Goal: Navigation & Orientation: Find specific page/section

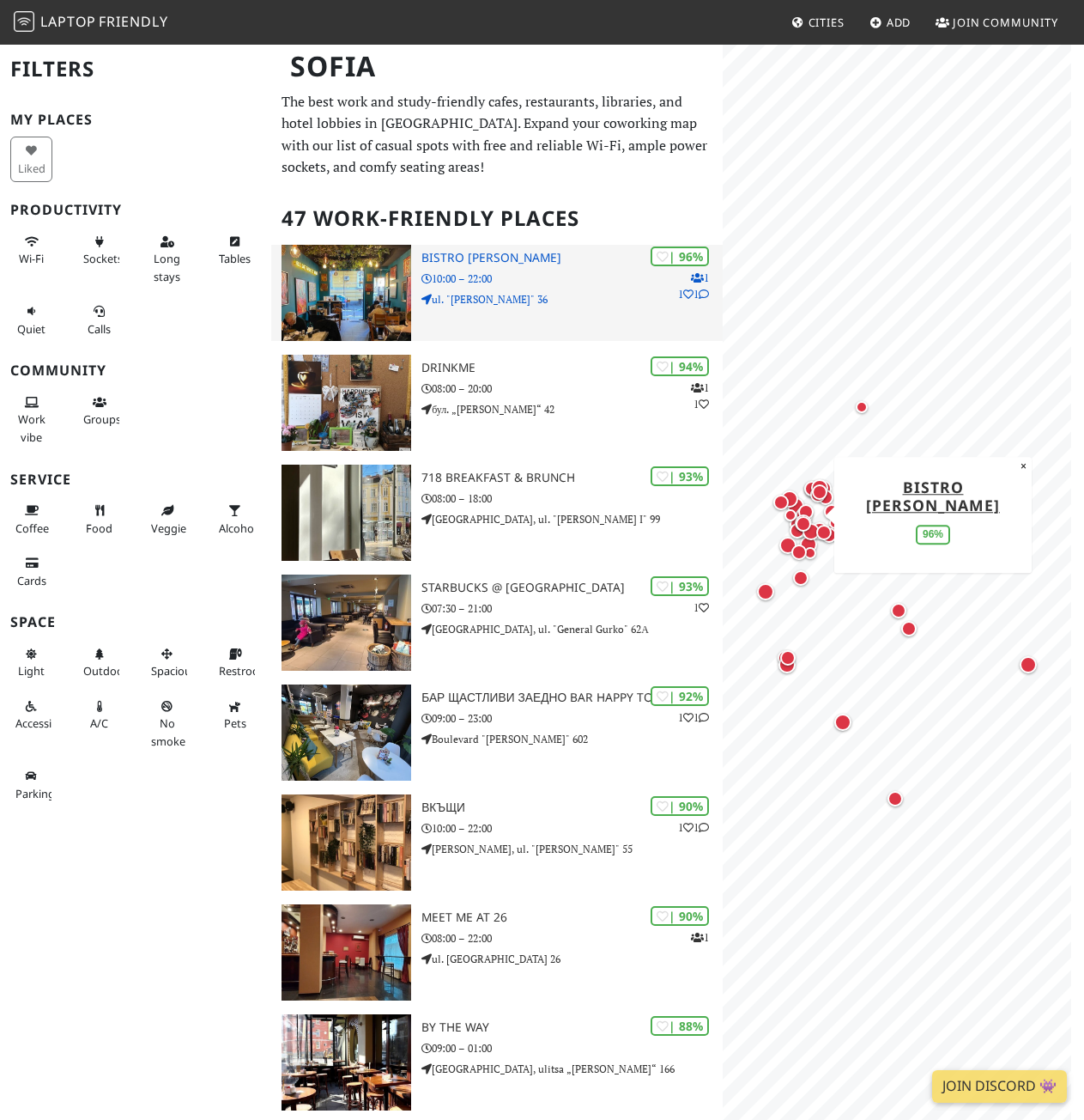
click at [469, 248] on div "| 96% 1 1 1 Bistro Montanari 10:00 – 22:00 ul. "Ivan Denkoglu" 36" at bounding box center [572, 293] width 301 height 96
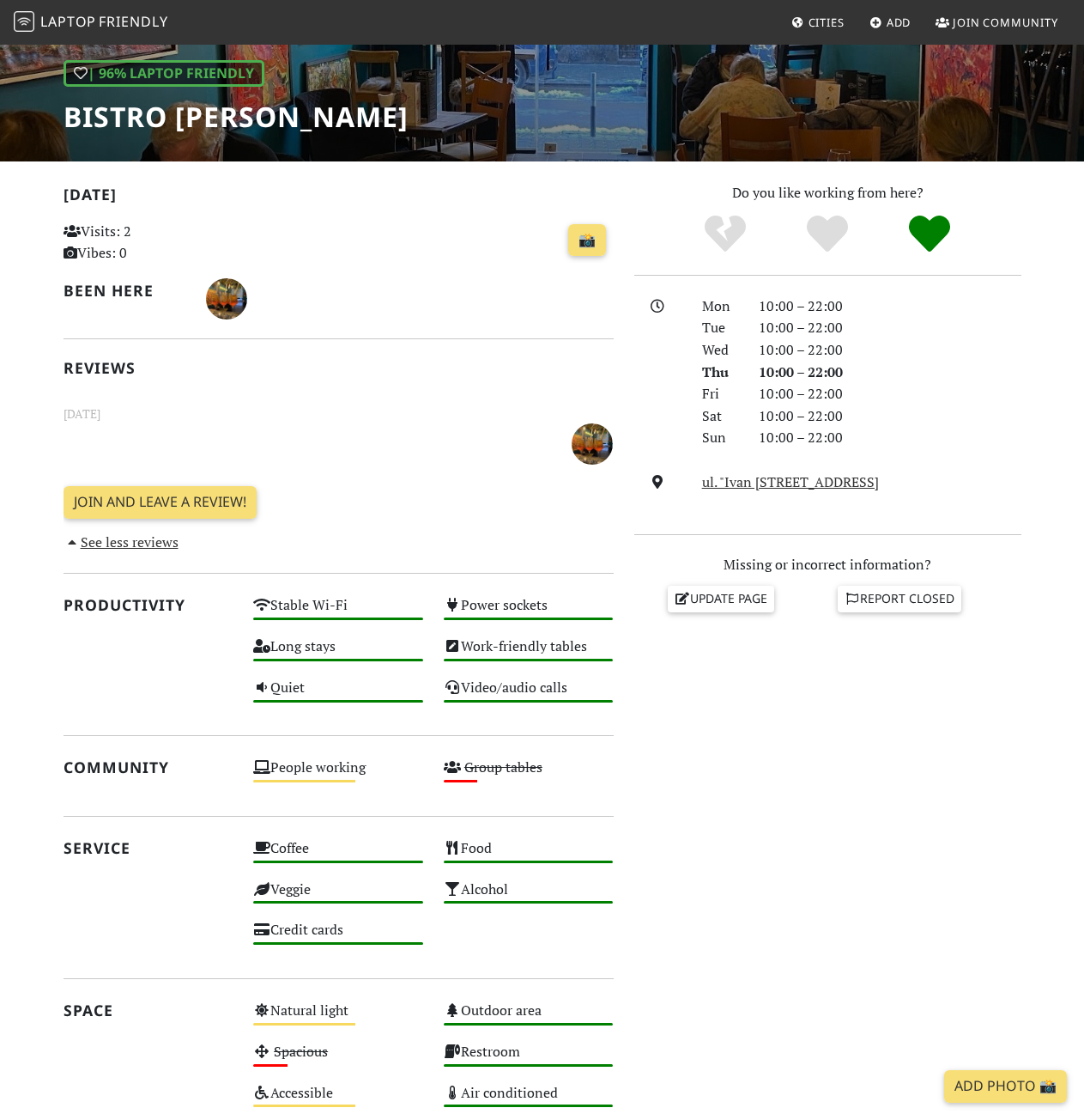
scroll to position [223, 0]
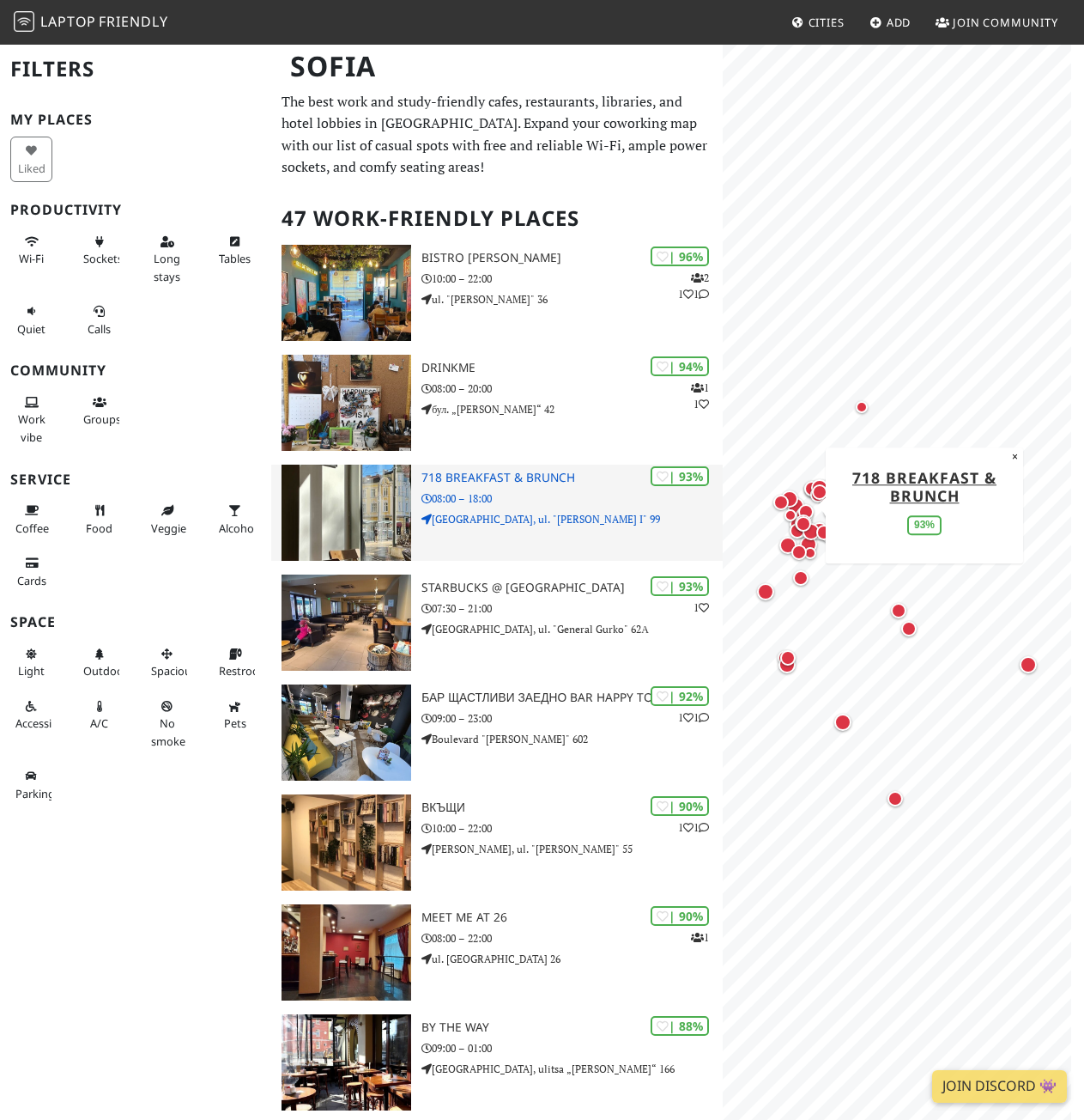
click at [358, 498] on img at bounding box center [346, 513] width 130 height 96
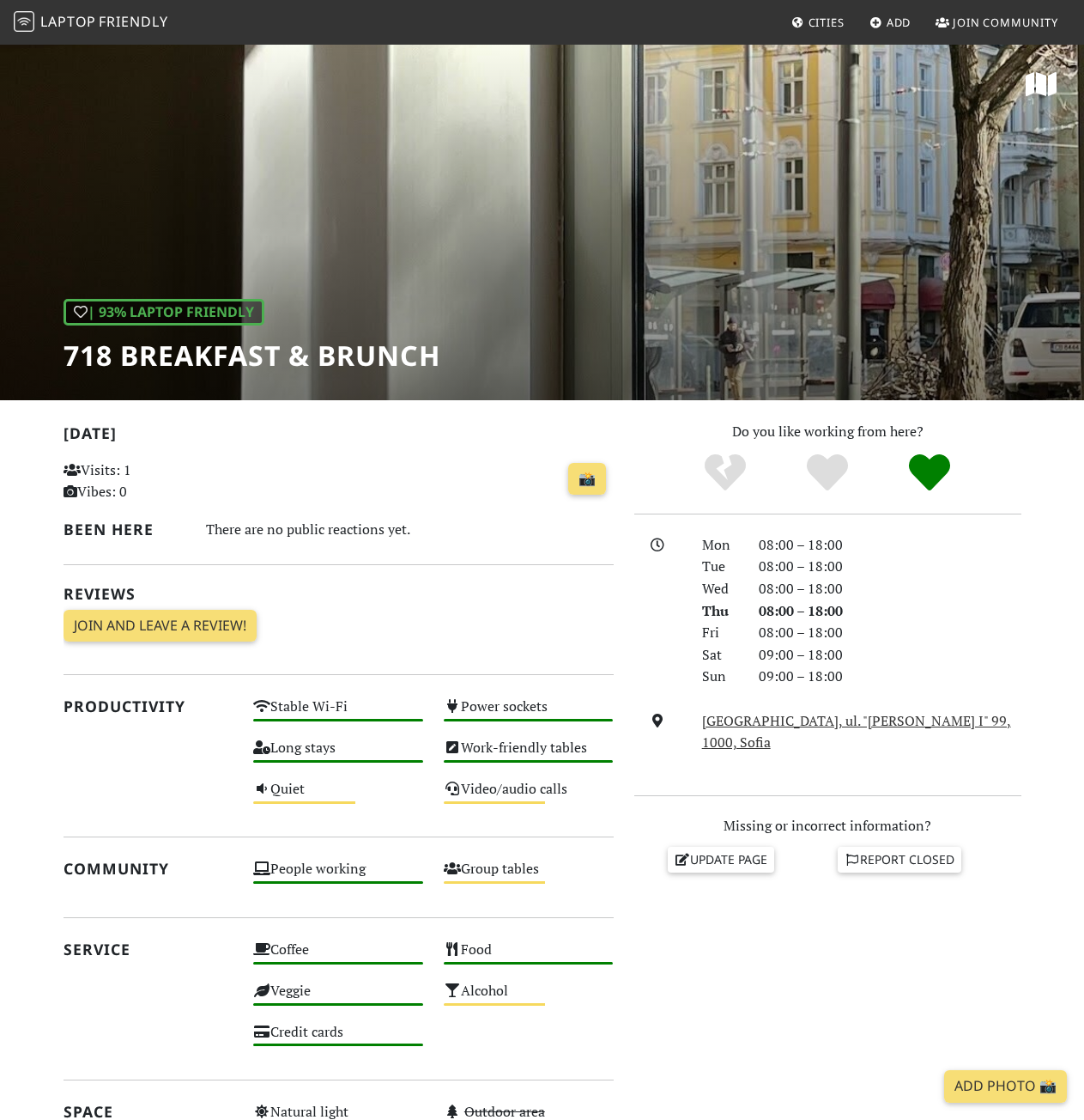
click at [678, 240] on div "| 93% Laptop Friendly 718 Breakfast & Brunch" at bounding box center [542, 222] width 1084 height 357
click at [1049, 83] on icon at bounding box center [1041, 83] width 31 height 27
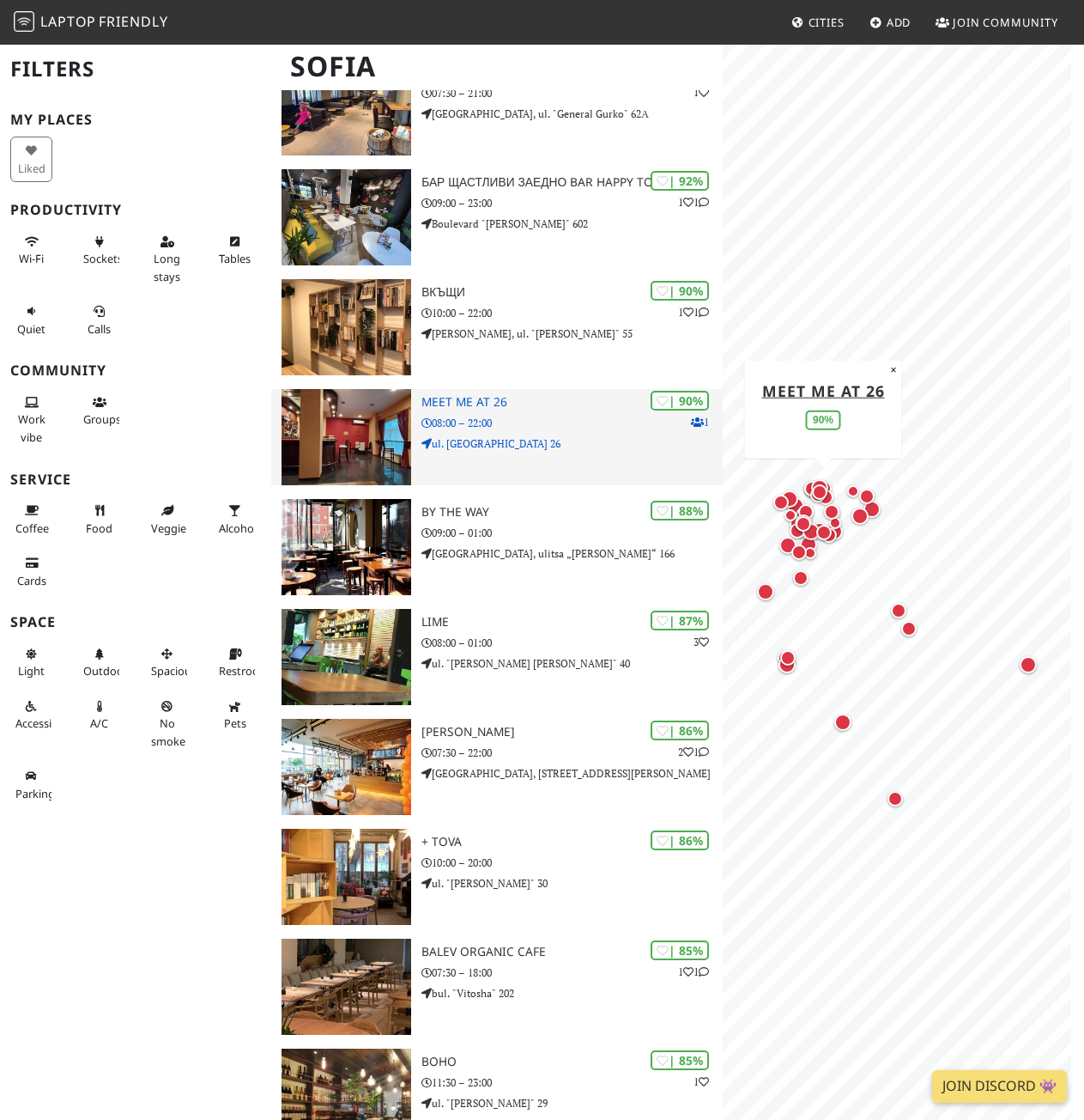
scroll to position [687, 0]
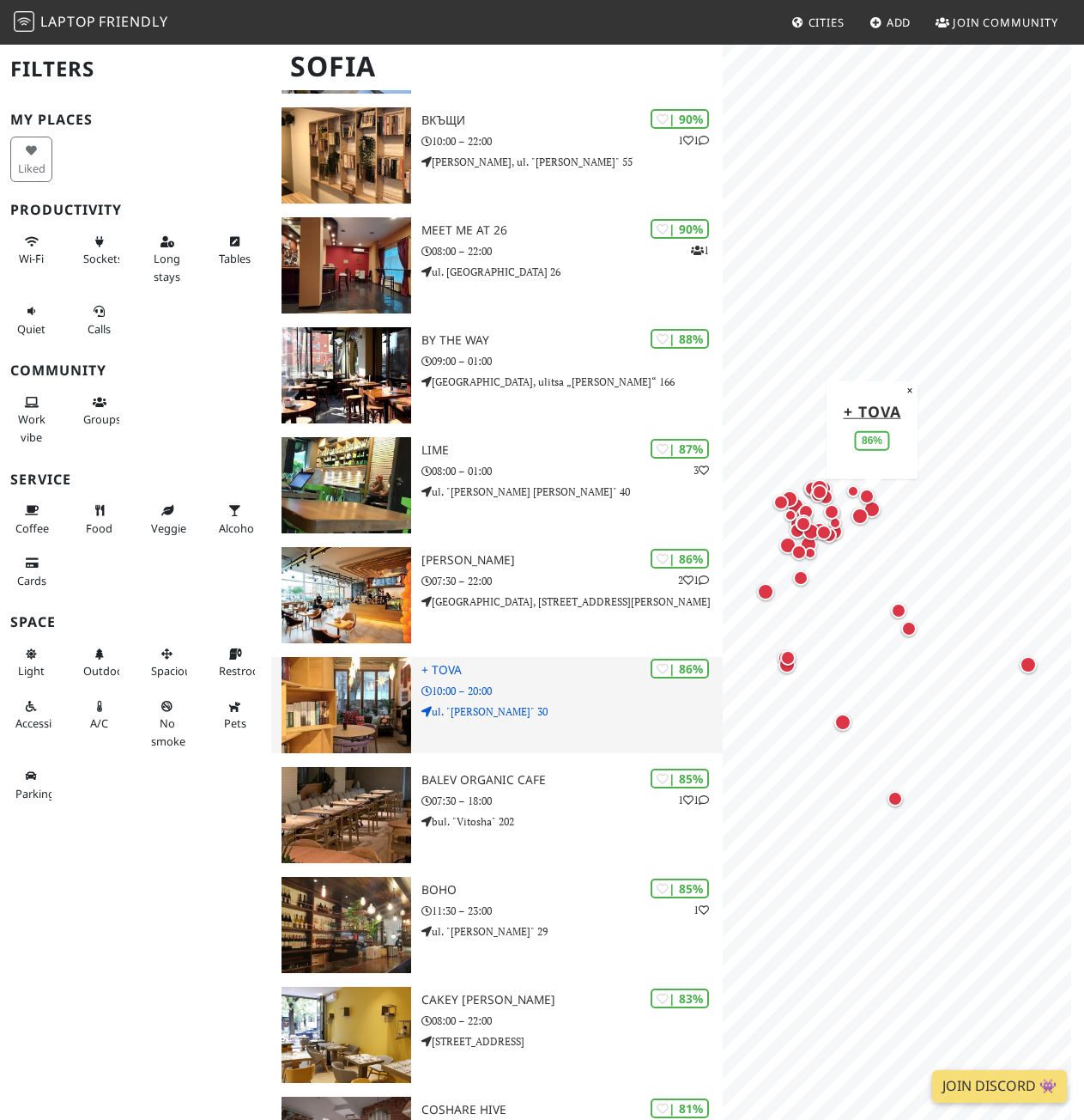
click at [377, 712] on img at bounding box center [346, 705] width 130 height 96
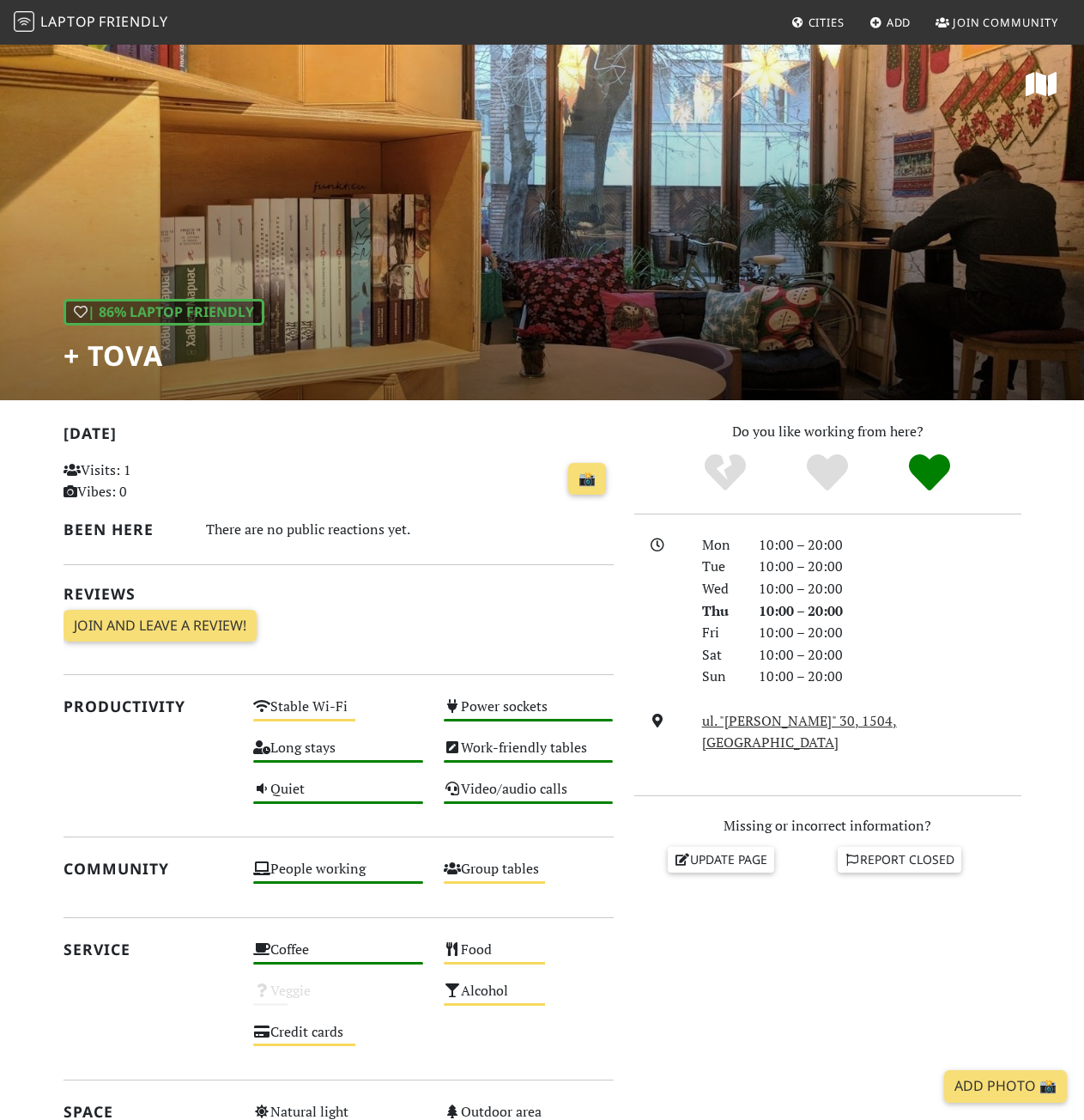
click at [560, 281] on div "| 86% Laptop Friendly + Tova" at bounding box center [542, 222] width 1084 height 357
click at [681, 275] on div "| 86% Laptop Friendly + Tova" at bounding box center [542, 222] width 1084 height 357
click at [1042, 81] on icon at bounding box center [1041, 83] width 31 height 27
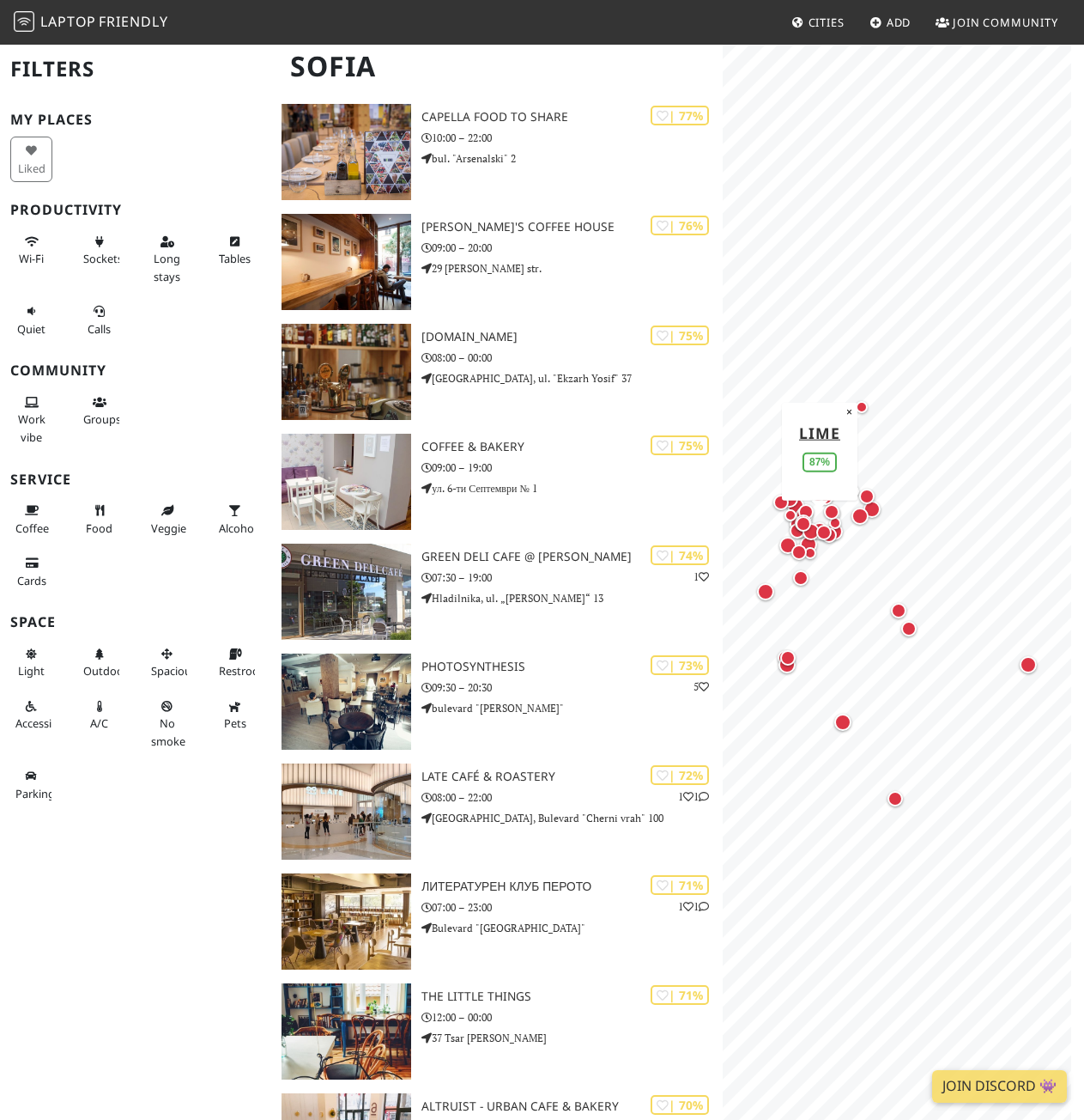
scroll to position [2512, 0]
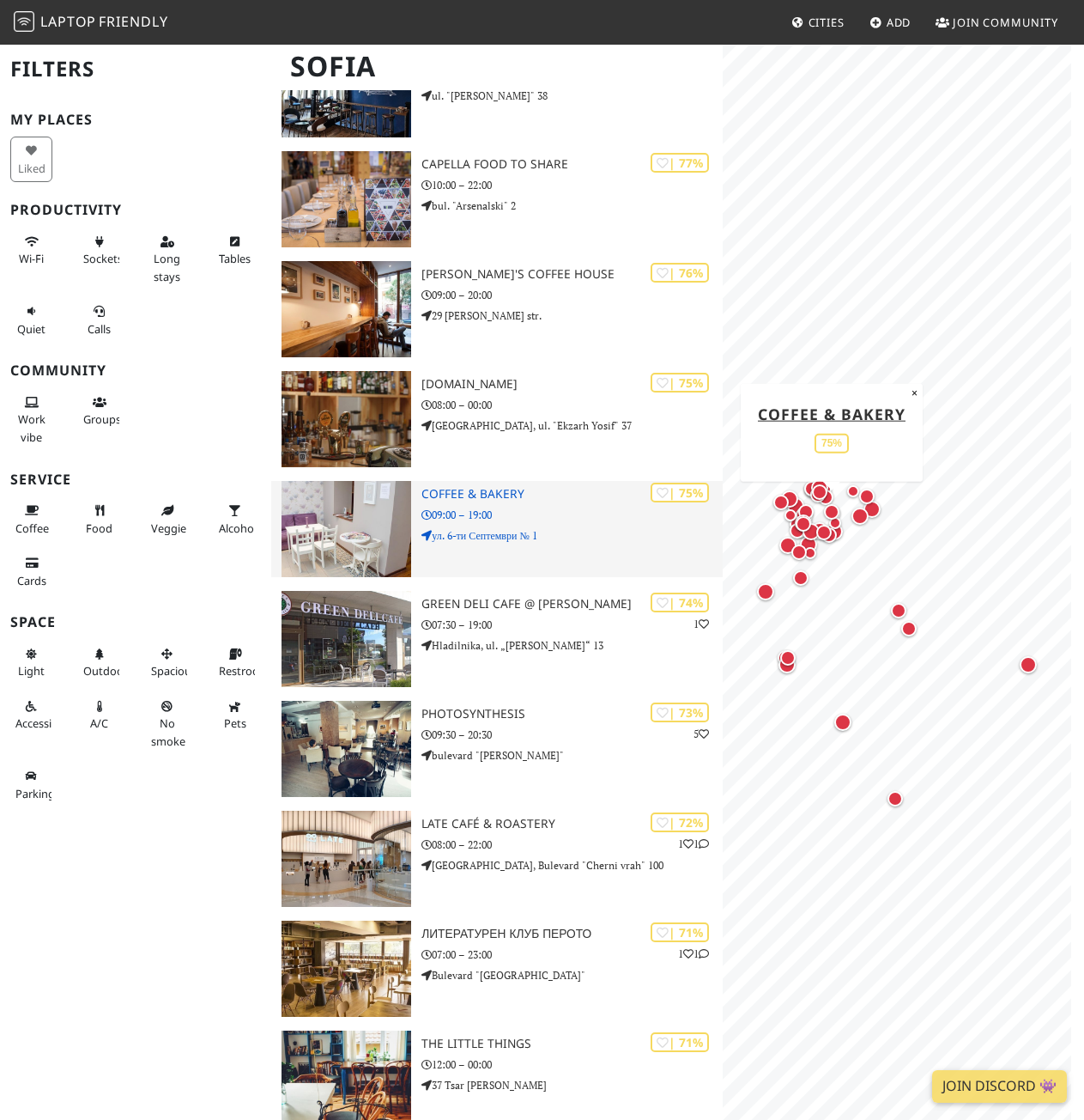
click at [361, 511] on img at bounding box center [346, 529] width 130 height 96
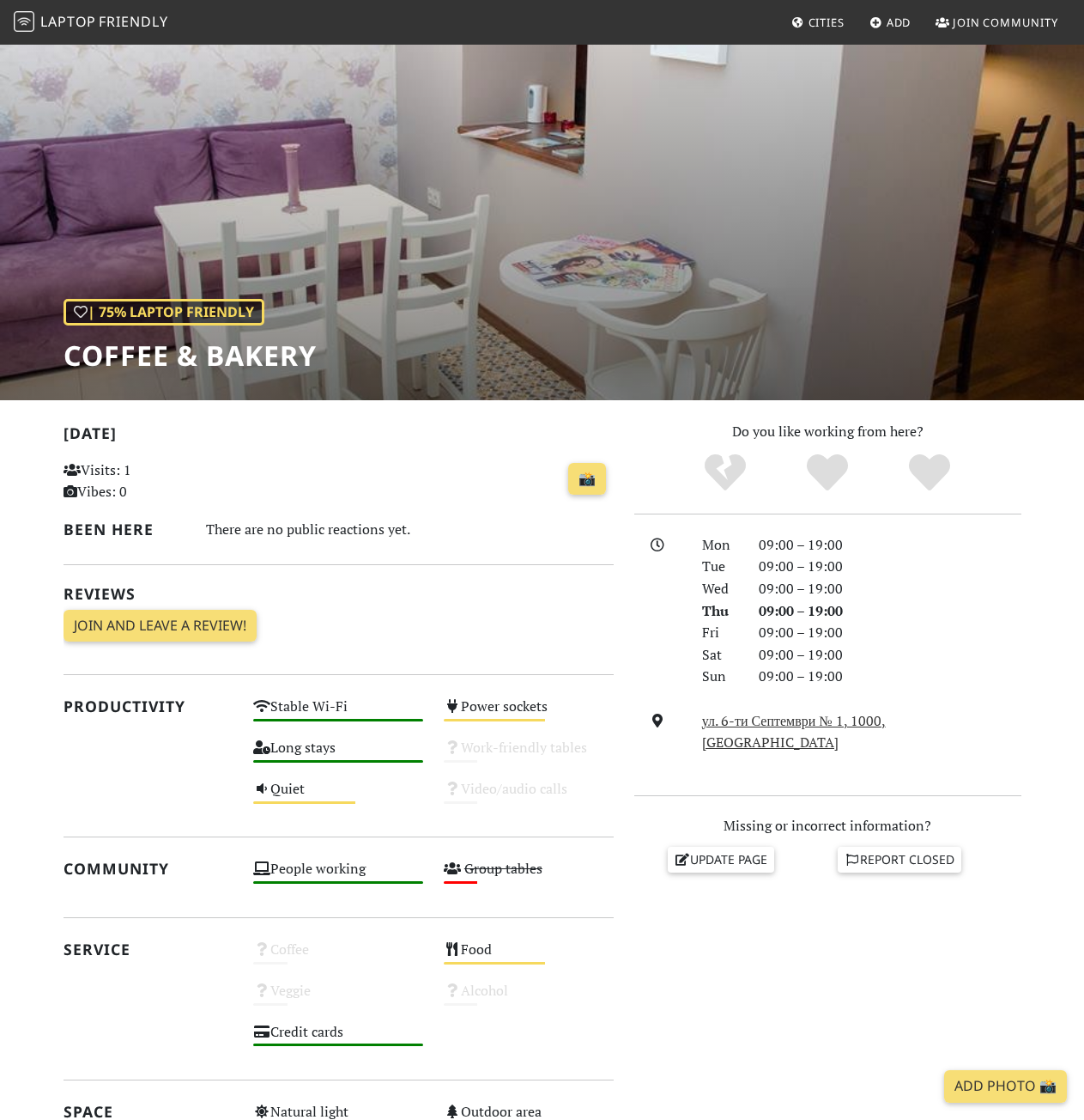
click at [1002, 191] on div "| 75% Laptop Friendly Coffee & Bakery" at bounding box center [542, 222] width 1084 height 357
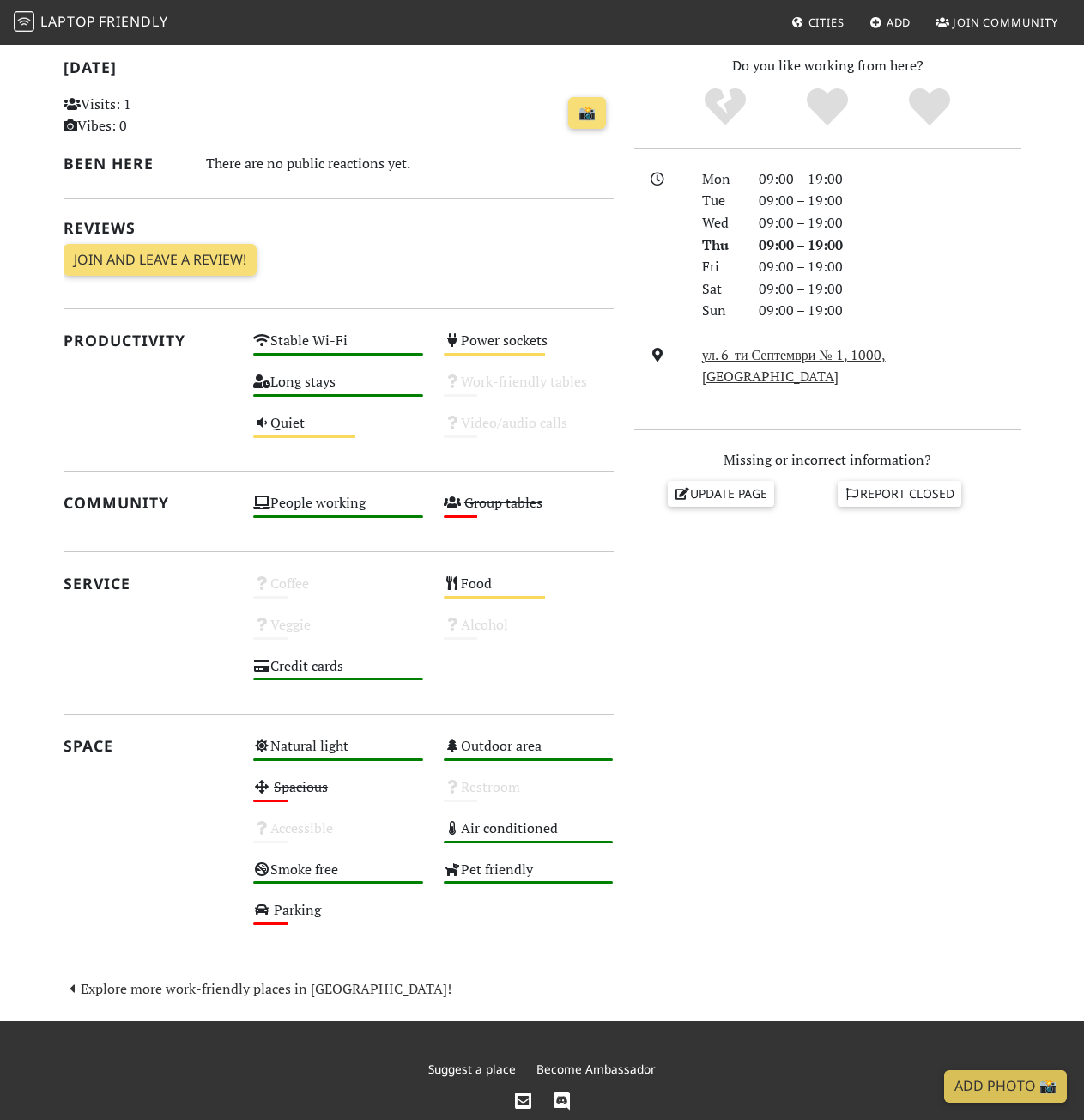
scroll to position [429, 0]
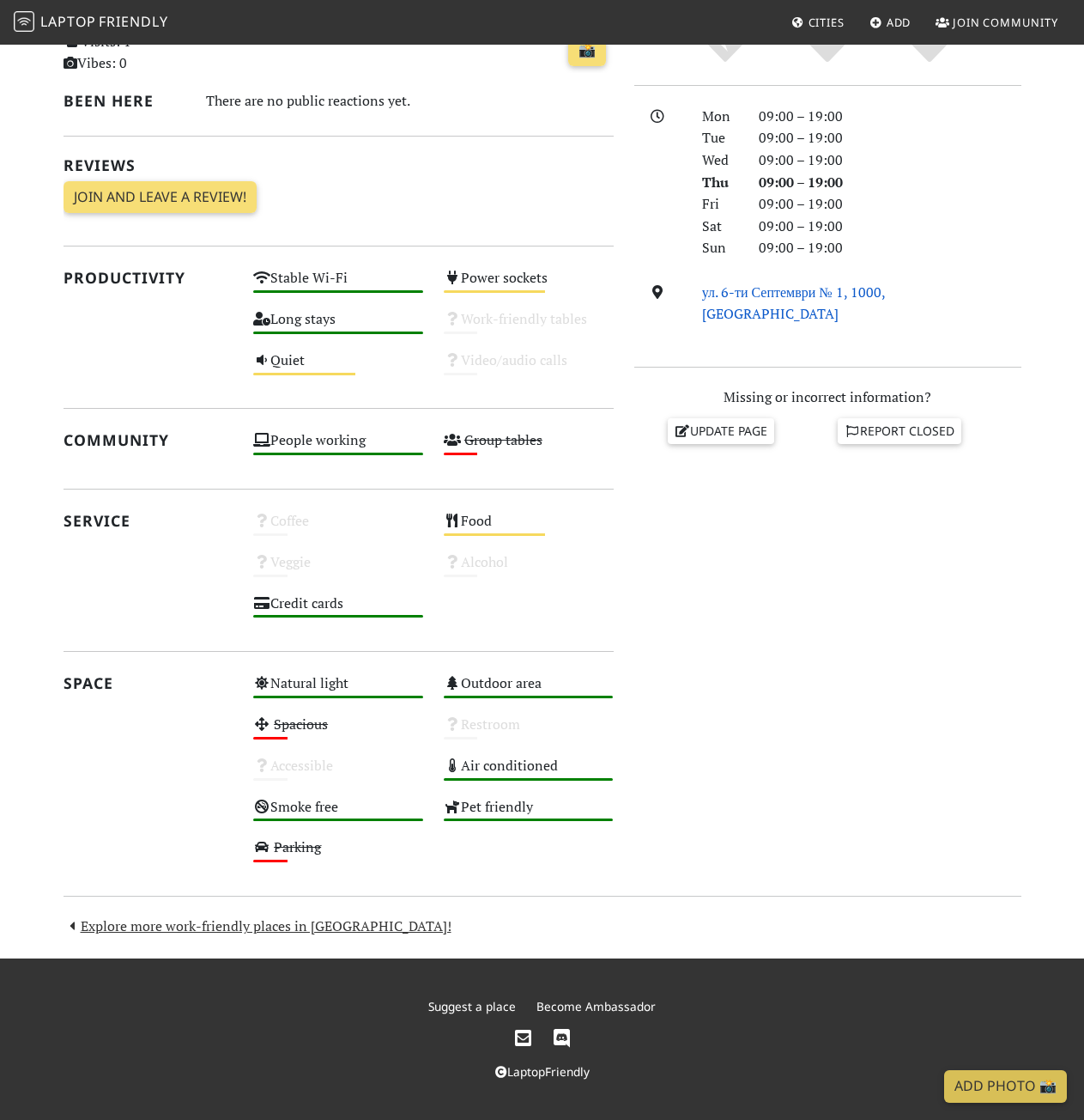
click at [878, 288] on link "ул. 6-ти Септември № 1, 1000, Sofia" at bounding box center [794, 303] width 183 height 41
click at [658, 291] on icon at bounding box center [658, 292] width 17 height 14
click at [839, 295] on link "ул. 6-ти Септември № 1, 1000, Sofia" at bounding box center [794, 303] width 183 height 41
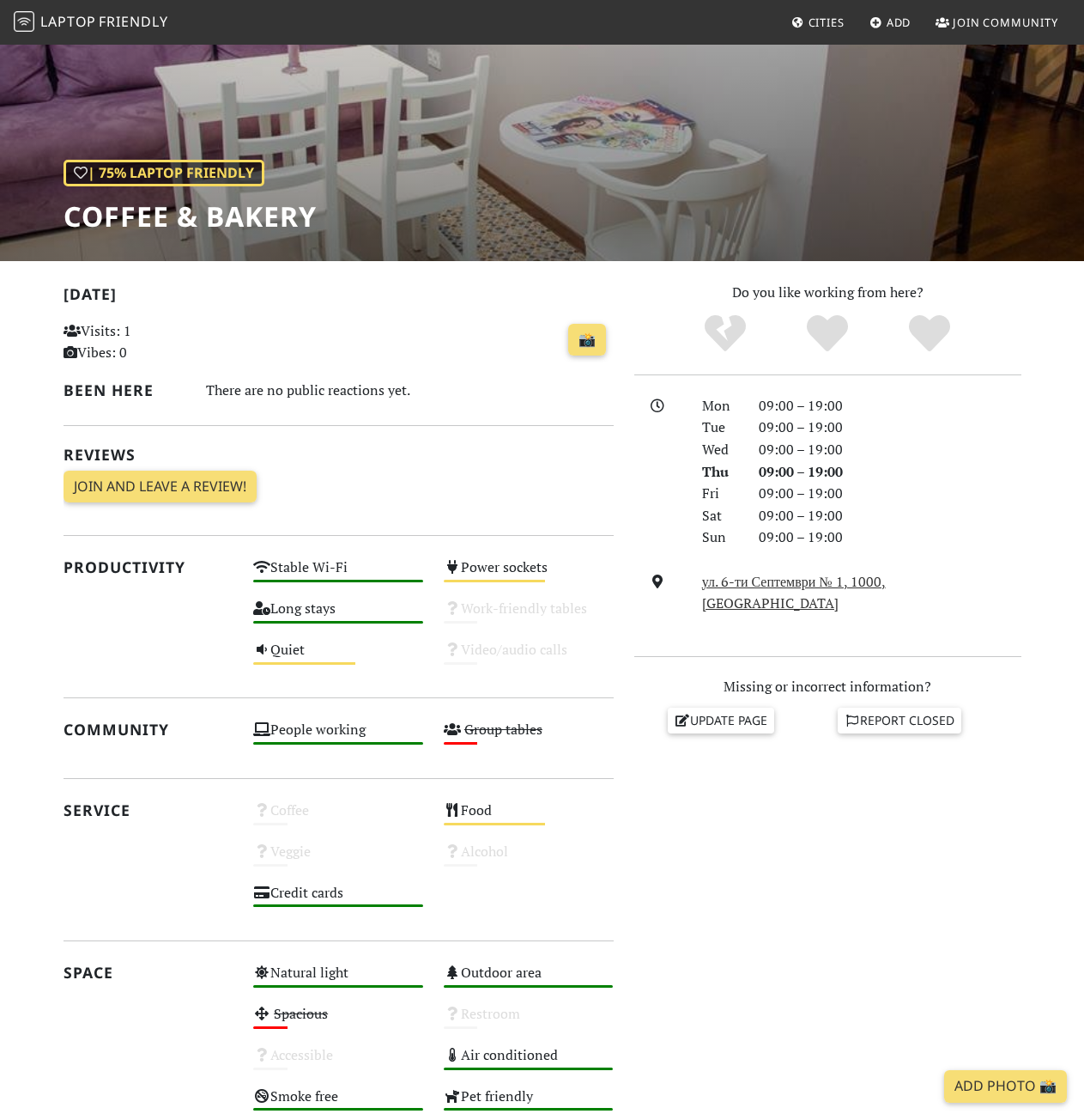
scroll to position [0, 0]
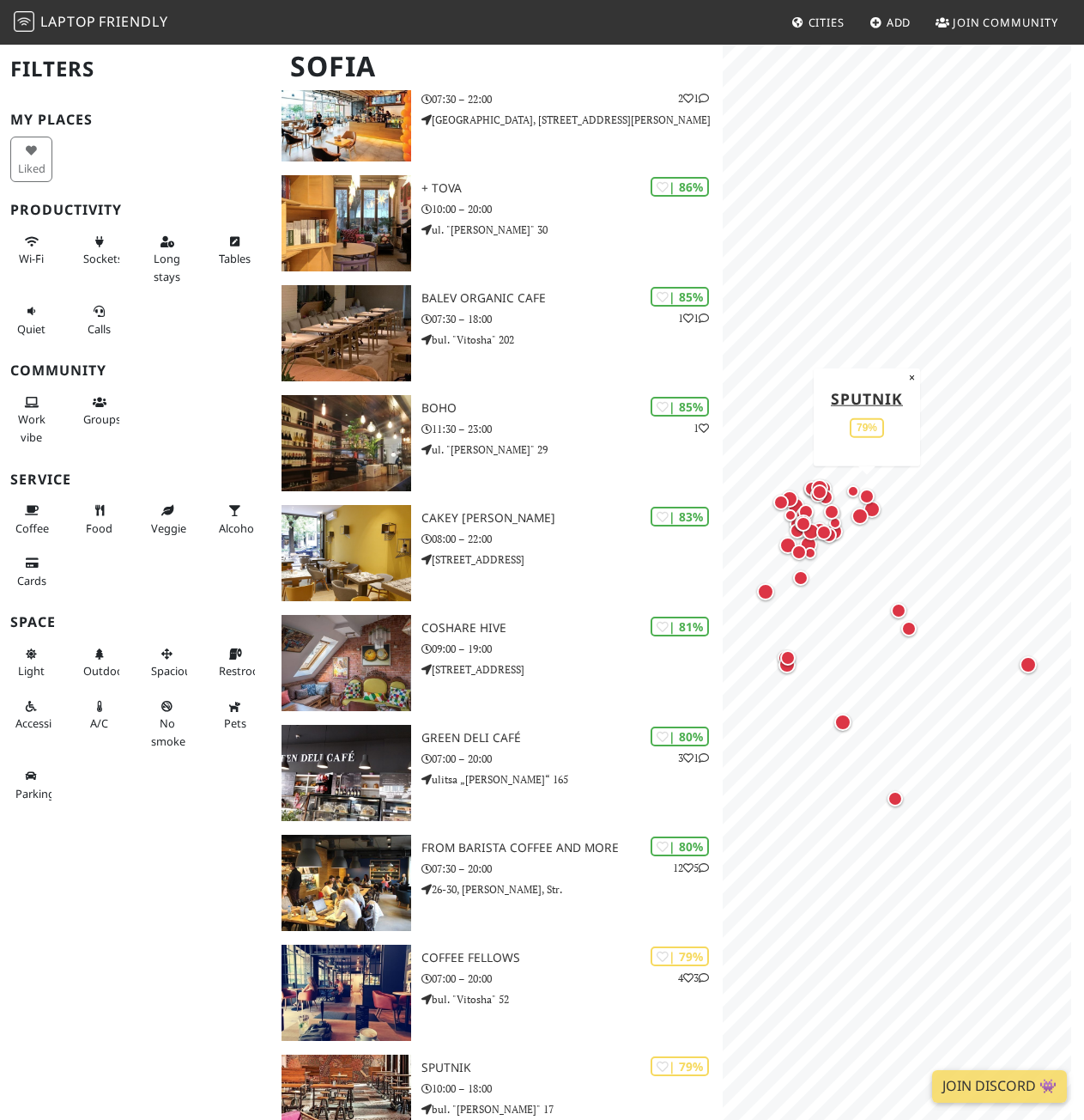
scroll to position [1138, 0]
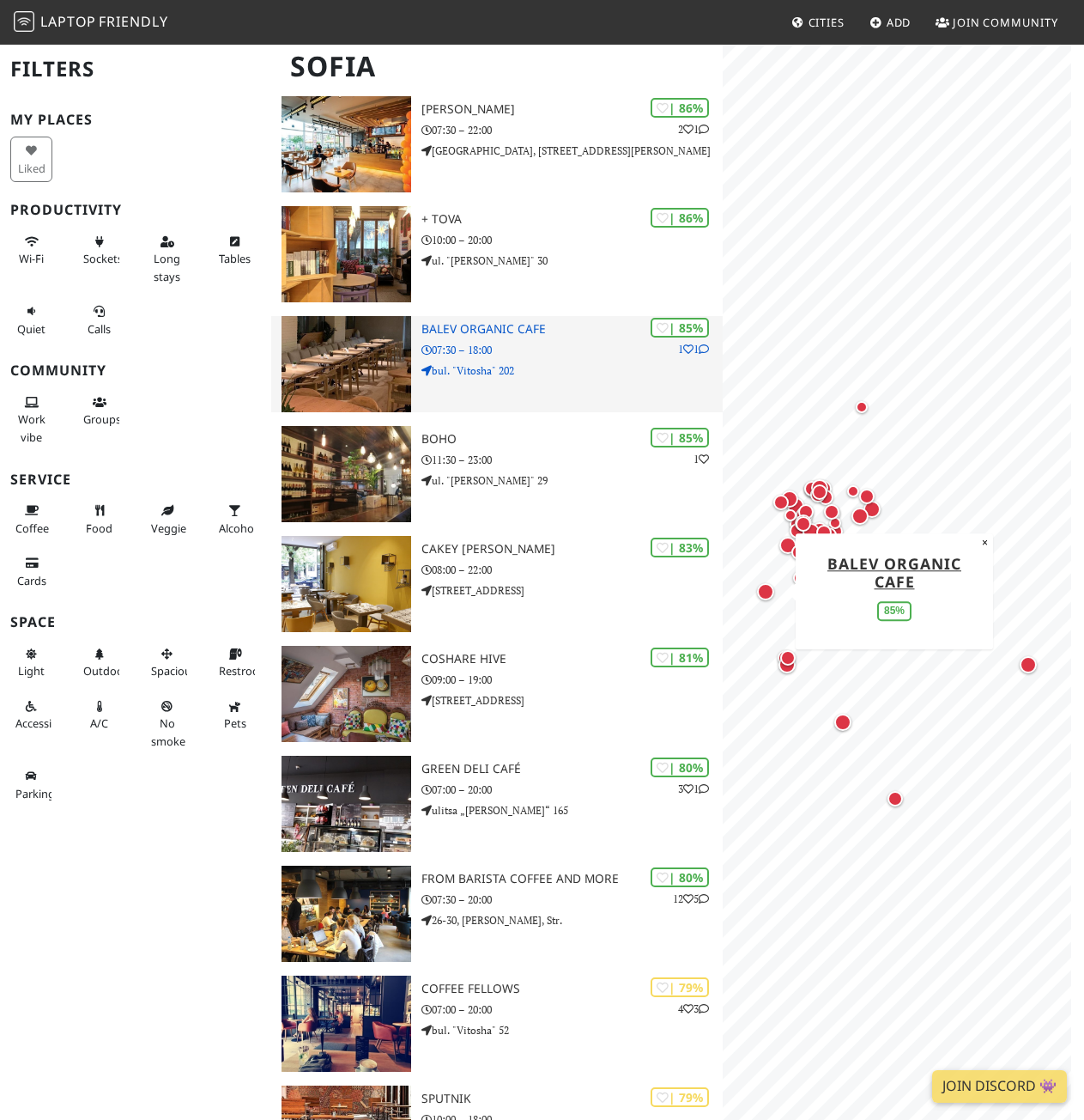
click at [372, 344] on img at bounding box center [346, 364] width 130 height 96
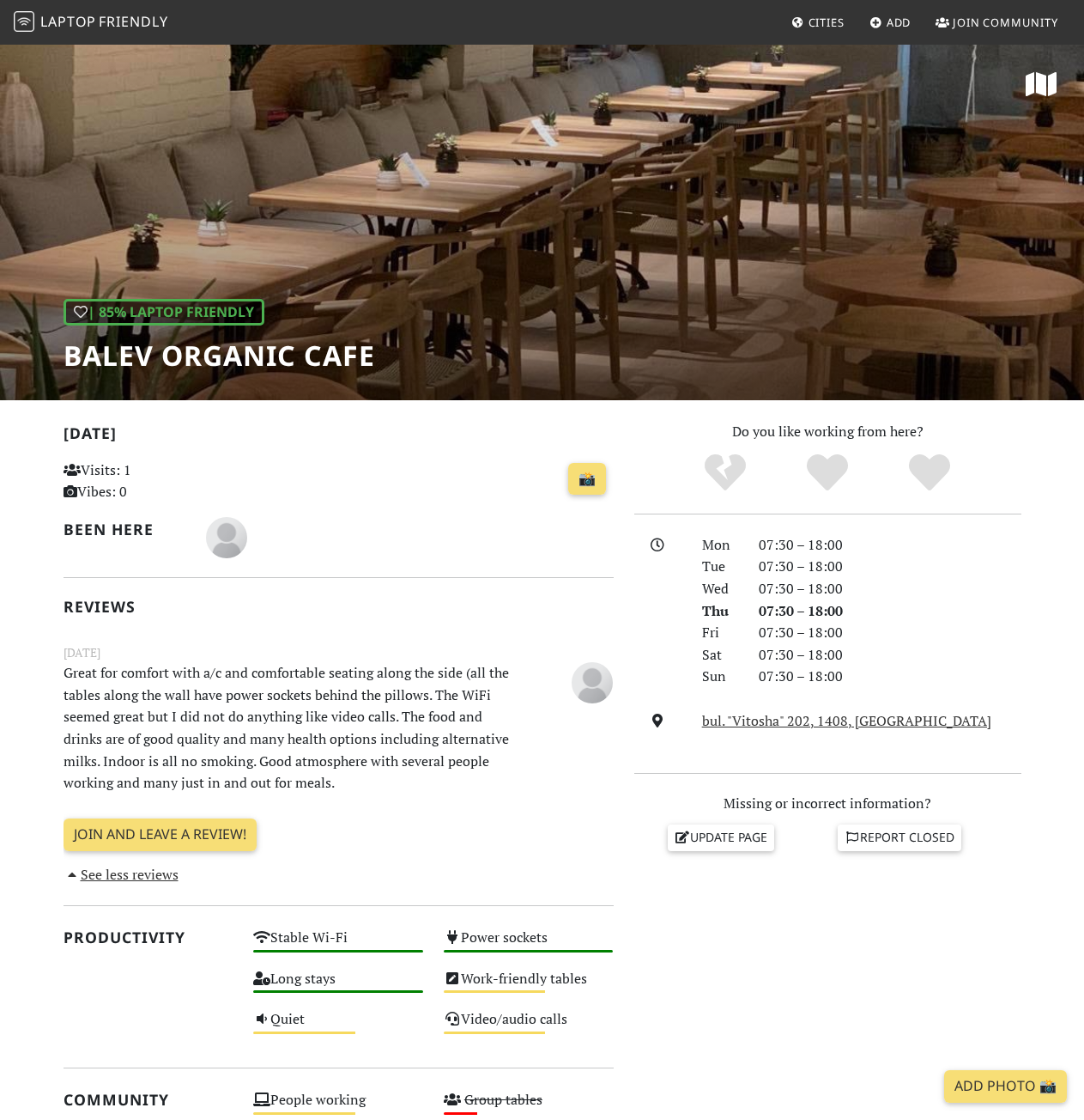
click at [423, 374] on div "| 85% Laptop Friendly Balev Organic Cafe" at bounding box center [542, 222] width 1084 height 357
drag, startPoint x: 1062, startPoint y: 88, endPoint x: 1044, endPoint y: 88, distance: 18.0
click at [1059, 88] on div "| 85% Laptop Friendly Balev Organic Cafe" at bounding box center [542, 222] width 1084 height 357
click at [1042, 88] on icon at bounding box center [1041, 83] width 31 height 27
